Goal: Task Accomplishment & Management: Use online tool/utility

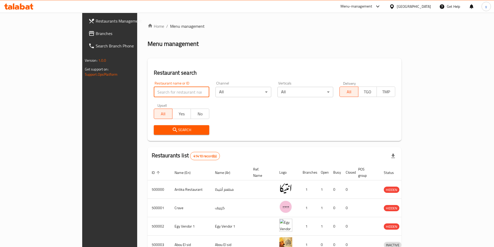
click at [161, 94] on input "search" at bounding box center [182, 92] width 56 height 10
click at [96, 31] on span "Branches" at bounding box center [128, 33] width 65 height 6
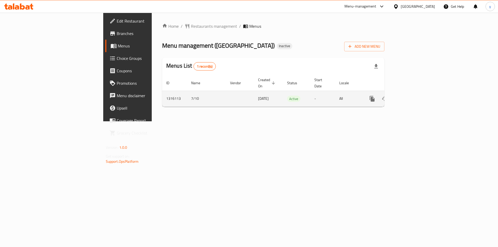
click at [413, 96] on icon "enhanced table" at bounding box center [410, 99] width 6 height 6
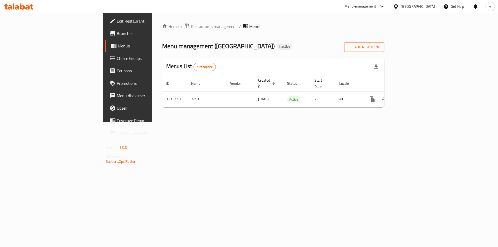
click at [380, 46] on span "Add New Menu" at bounding box center [365, 47] width 32 height 6
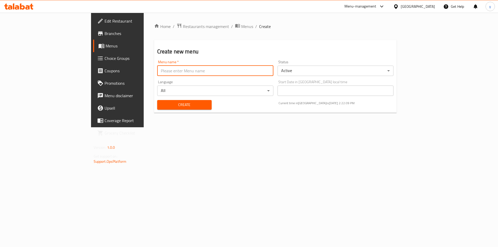
click at [157, 71] on input "text" at bounding box center [215, 71] width 116 height 10
click at [157, 74] on input "[PERSON_NAME] [DATE]" at bounding box center [215, 71] width 116 height 10
click at [157, 73] on input "Youssef [DATE]" at bounding box center [215, 71] width 116 height 10
drag, startPoint x: 120, startPoint y: 71, endPoint x: 117, endPoint y: 73, distance: 3.7
click at [157, 73] on input "Youssef [DATE]" at bounding box center [215, 71] width 116 height 10
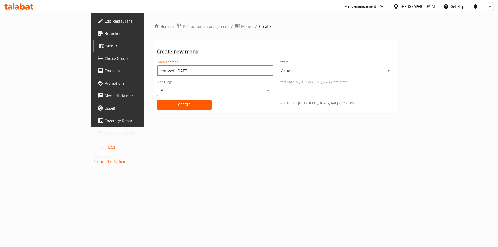
click at [157, 72] on input "Youssef [DATE]" at bounding box center [215, 71] width 116 height 10
click at [157, 73] on input "Youssef [DATE]" at bounding box center [215, 71] width 116 height 10
type input "Youssef [DATE]"
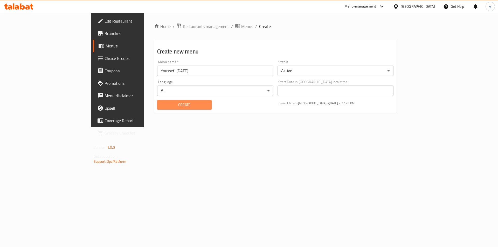
click at [164, 102] on span "Create" at bounding box center [184, 105] width 46 height 6
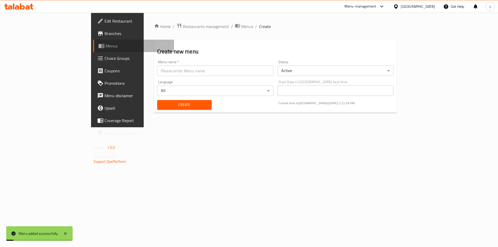
click at [106, 46] on span "Menus" at bounding box center [138, 46] width 65 height 6
